Goal: Navigation & Orientation: Find specific page/section

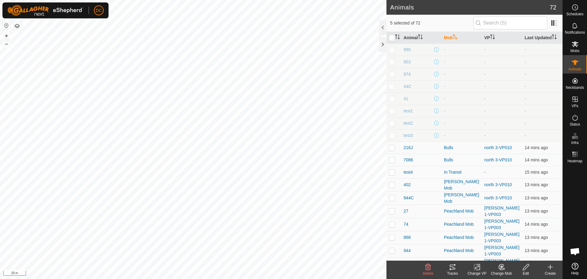
scroll to position [673, 0]
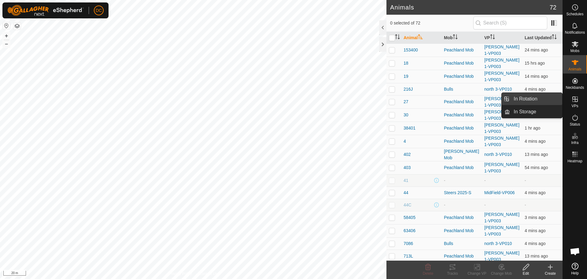
click at [539, 97] on link "In Rotation" at bounding box center [536, 99] width 52 height 12
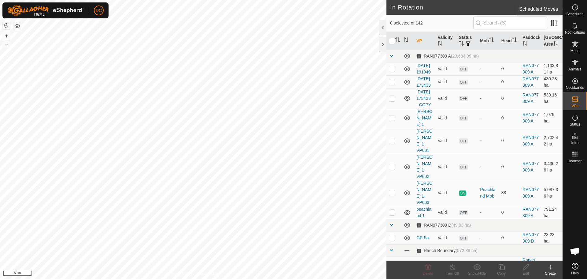
click at [575, 6] on icon at bounding box center [574, 7] width 7 height 7
